Goal: Share content

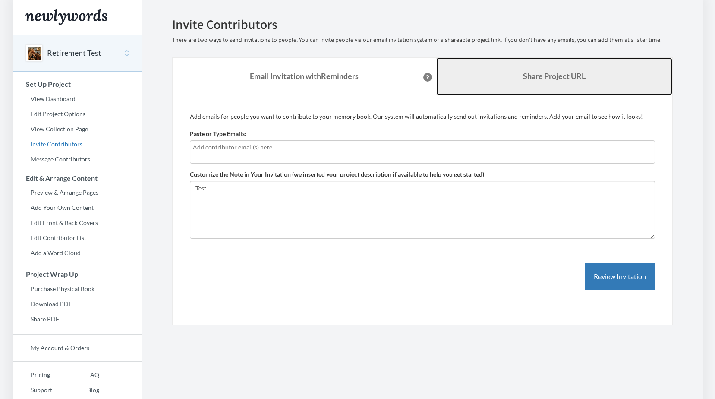
click at [533, 83] on link "Share Project URL" at bounding box center [554, 76] width 236 height 37
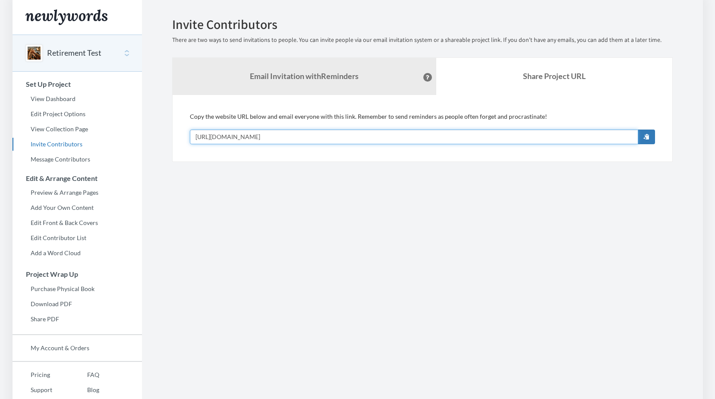
click at [303, 135] on input "[URL][DOMAIN_NAME]" at bounding box center [414, 137] width 449 height 15
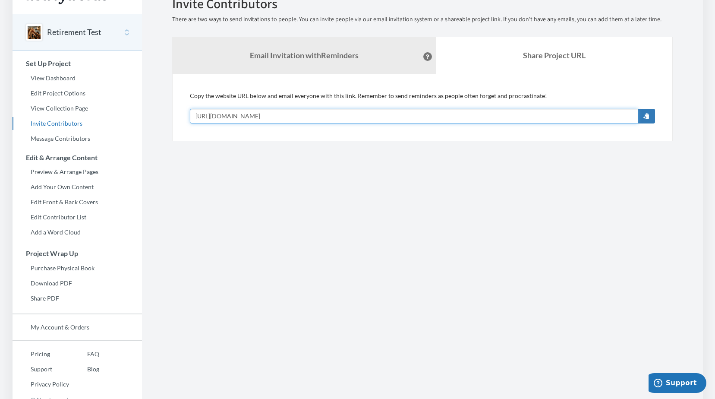
scroll to position [30, 0]
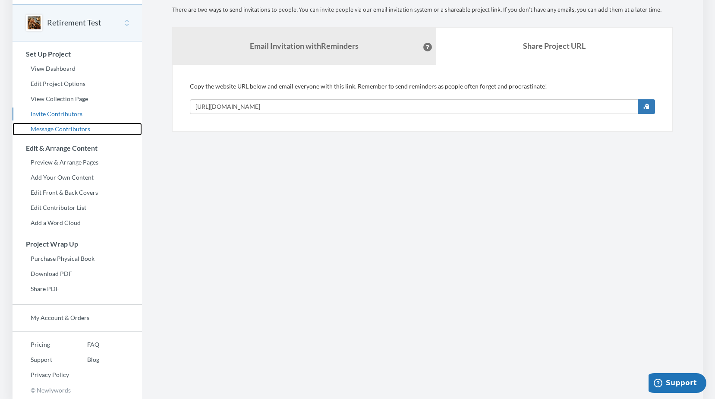
click at [70, 126] on link "Message Contributors" at bounding box center [78, 129] width 130 height 13
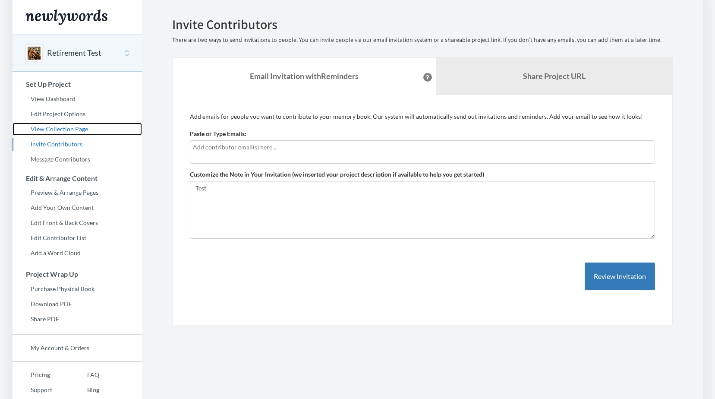
click at [66, 125] on link "View Collection Page" at bounding box center [78, 129] width 130 height 13
